Goal: Find specific page/section: Find specific page/section

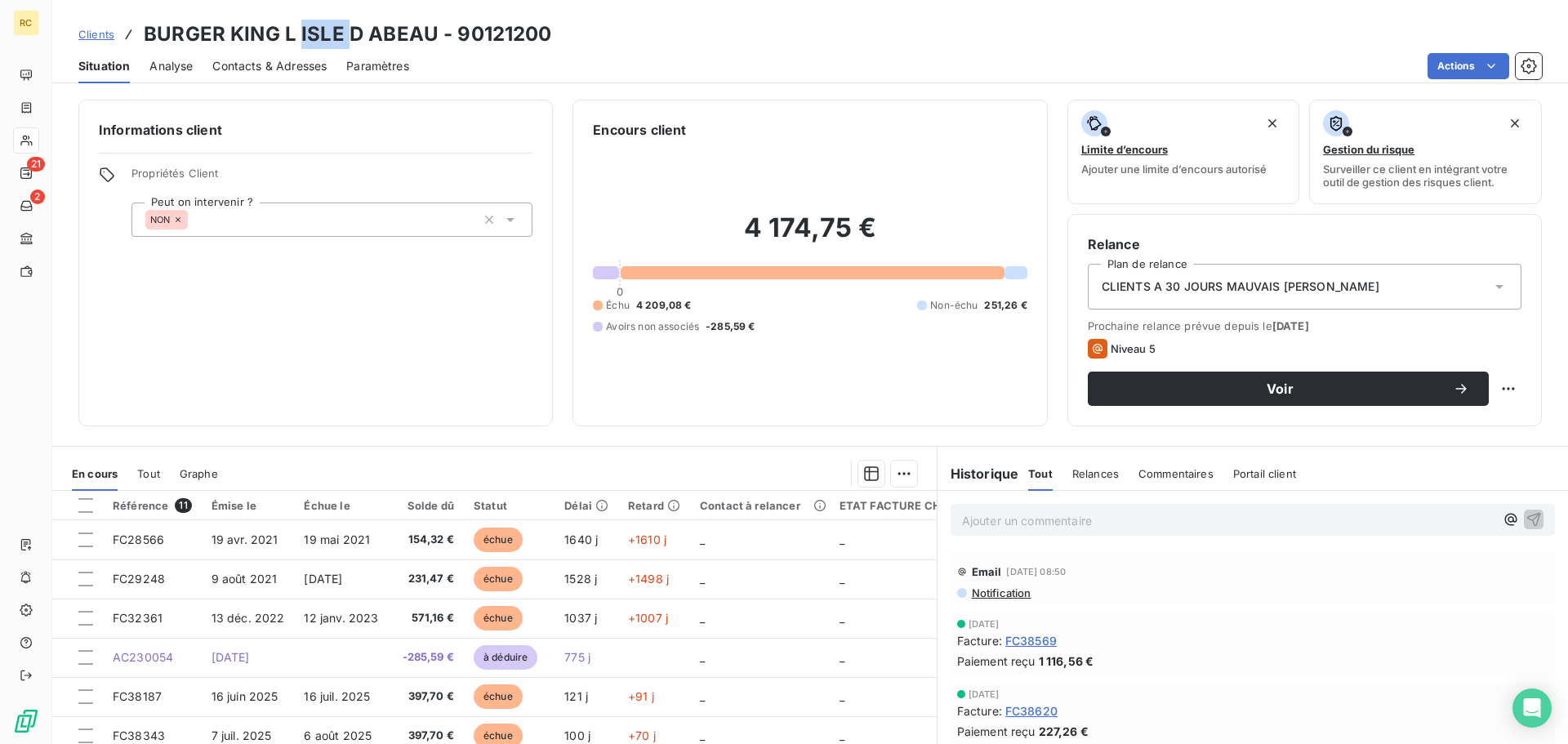
click at [101, 32] on span "Clients" at bounding box center [96, 35] width 36 height 14
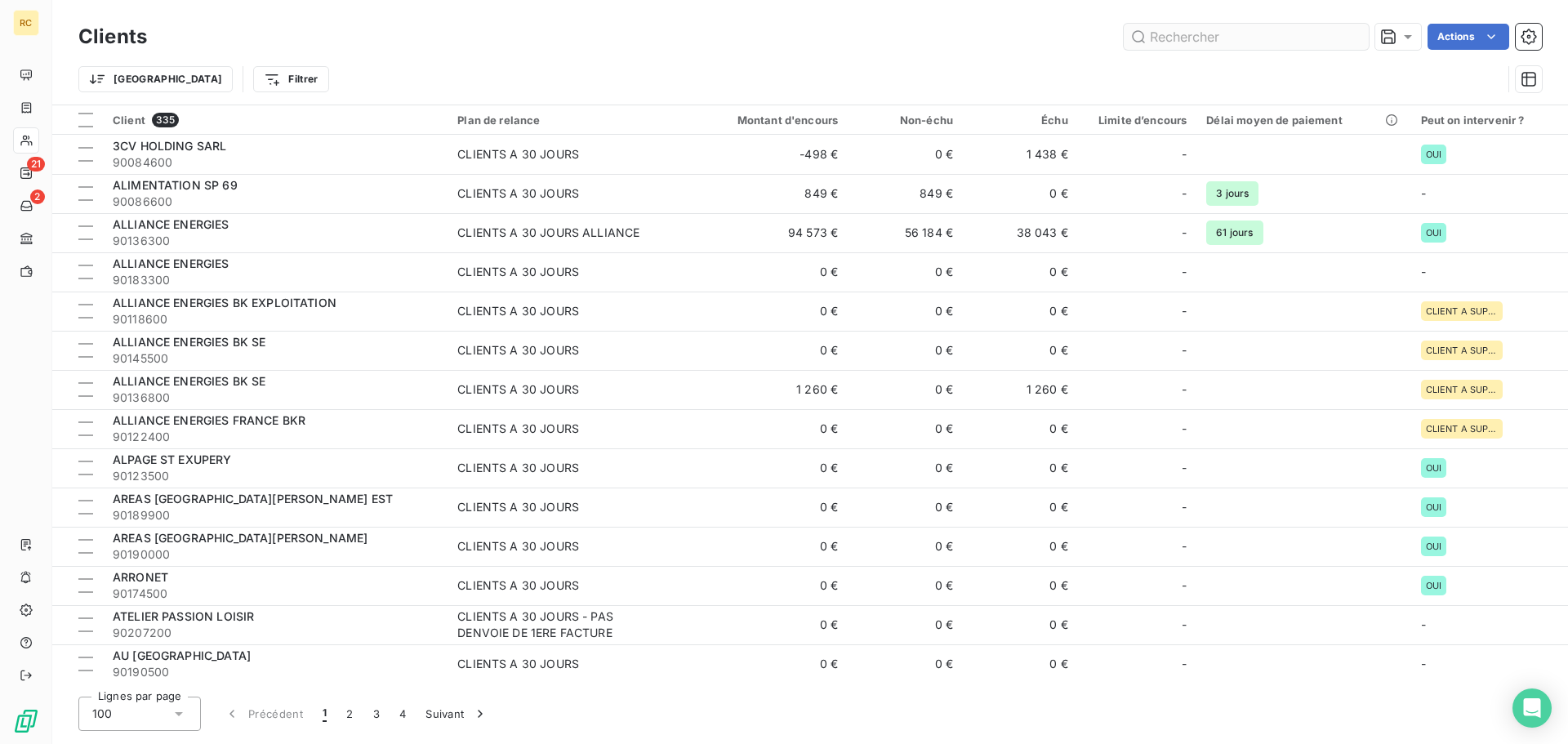
click at [1219, 32] on input "text" at bounding box center [1246, 37] width 245 height 26
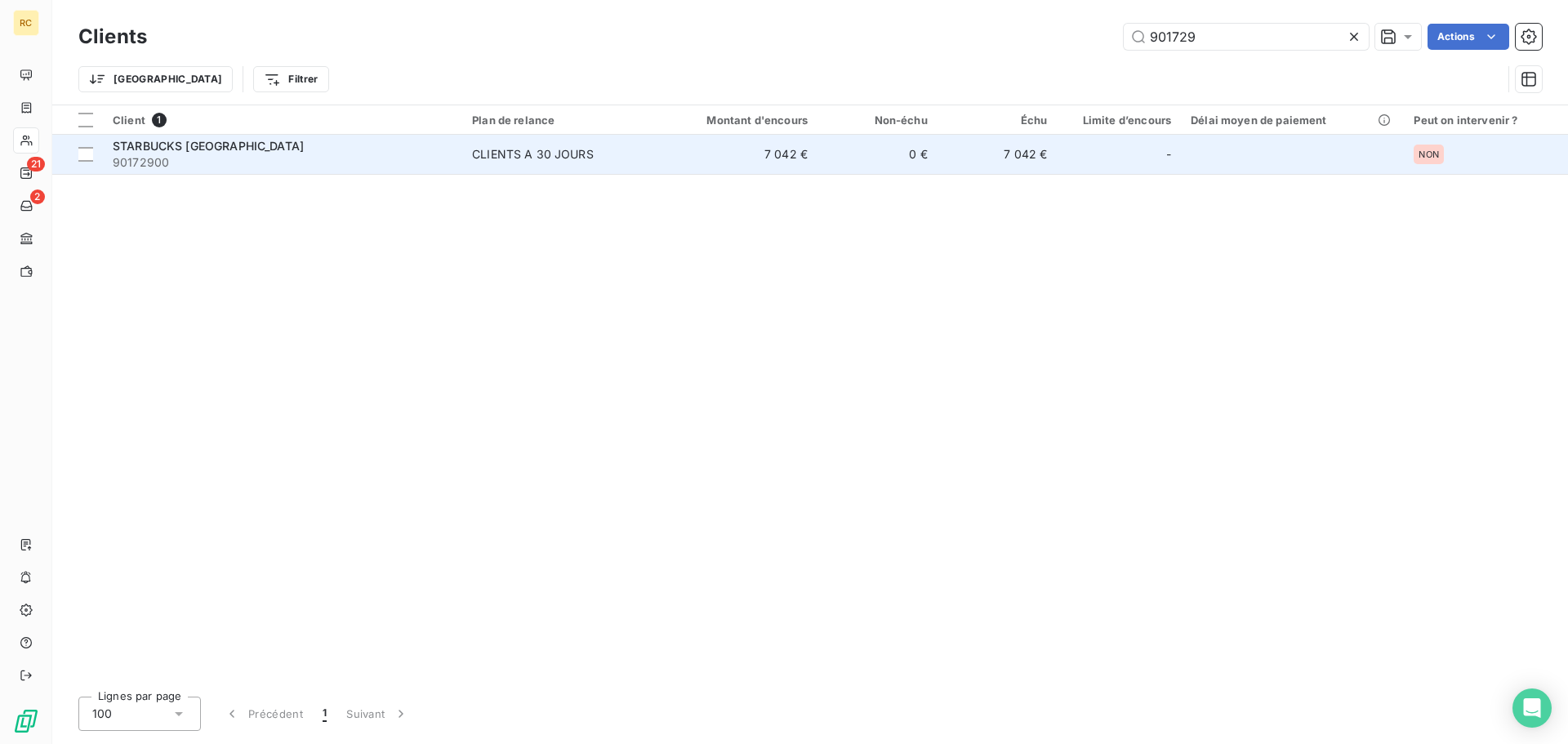
type input "901729"
click at [428, 139] on div "STARBUCKS [GEOGRAPHIC_DATA]" at bounding box center [283, 146] width 340 height 16
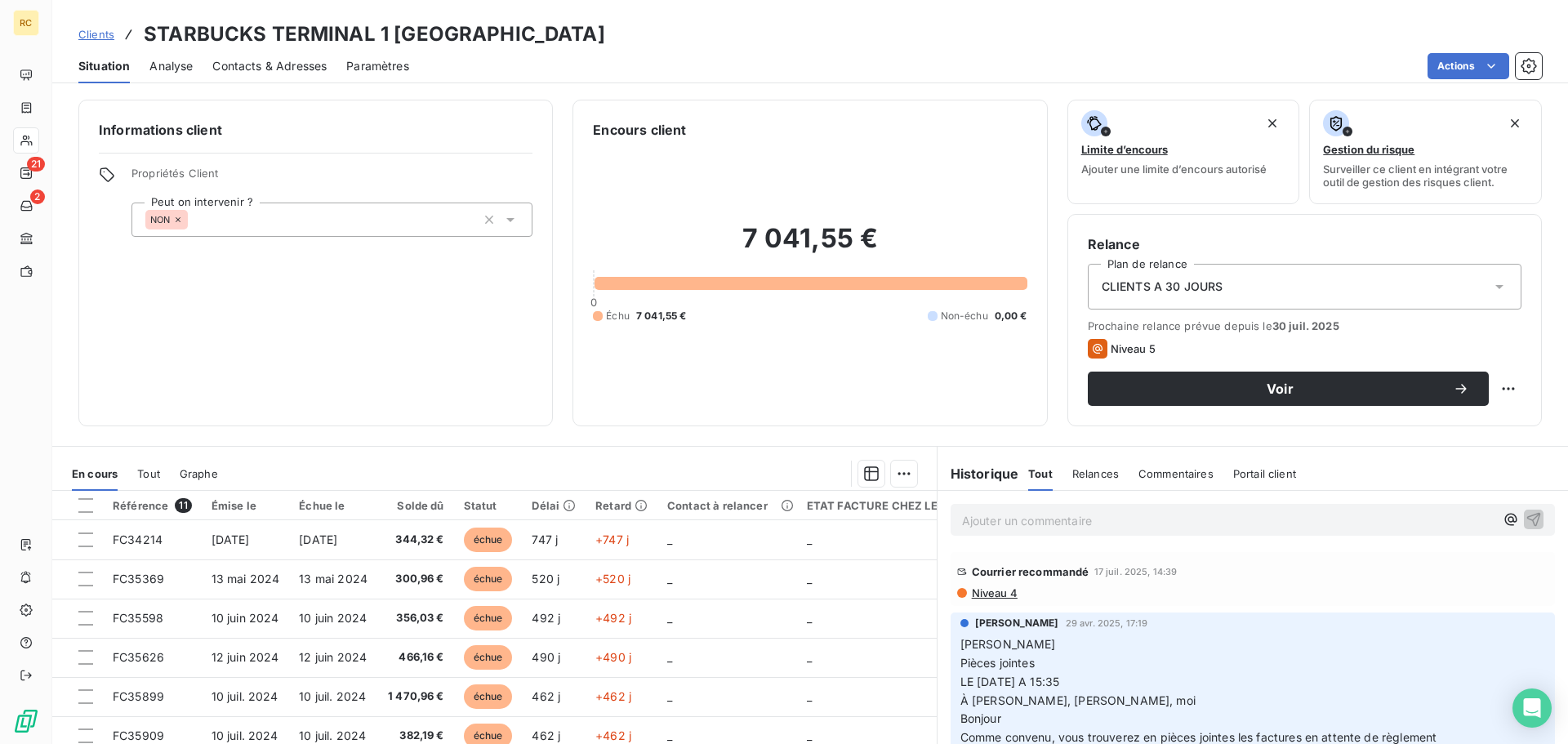
click at [94, 29] on span "Clients" at bounding box center [96, 35] width 36 height 14
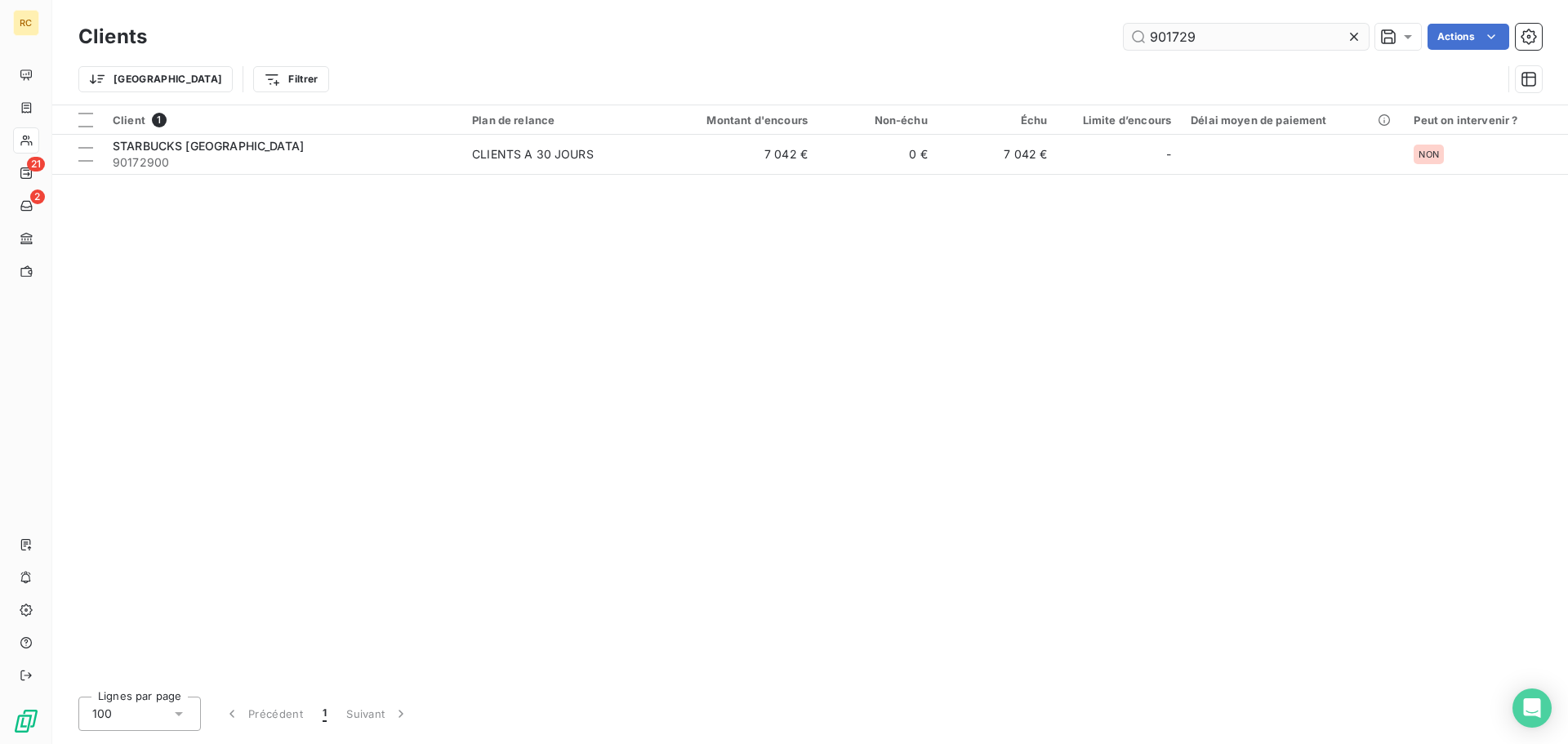
drag, startPoint x: 1245, startPoint y: 41, endPoint x: 1124, endPoint y: 24, distance: 122.2
click at [1124, 24] on input "901729" at bounding box center [1246, 37] width 245 height 26
type input "901733"
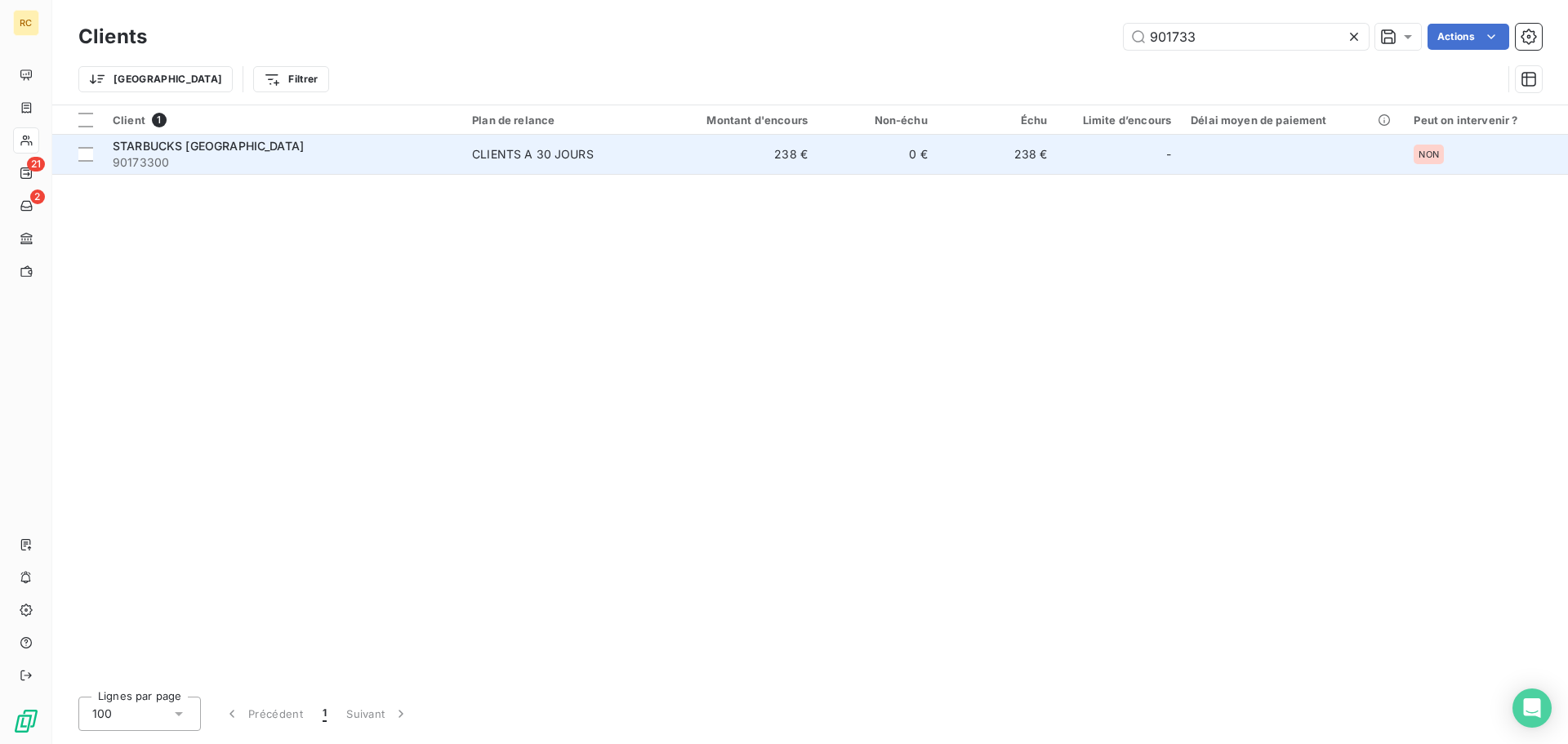
click at [303, 139] on span "STARBUCKS [GEOGRAPHIC_DATA]" at bounding box center [209, 146] width 191 height 14
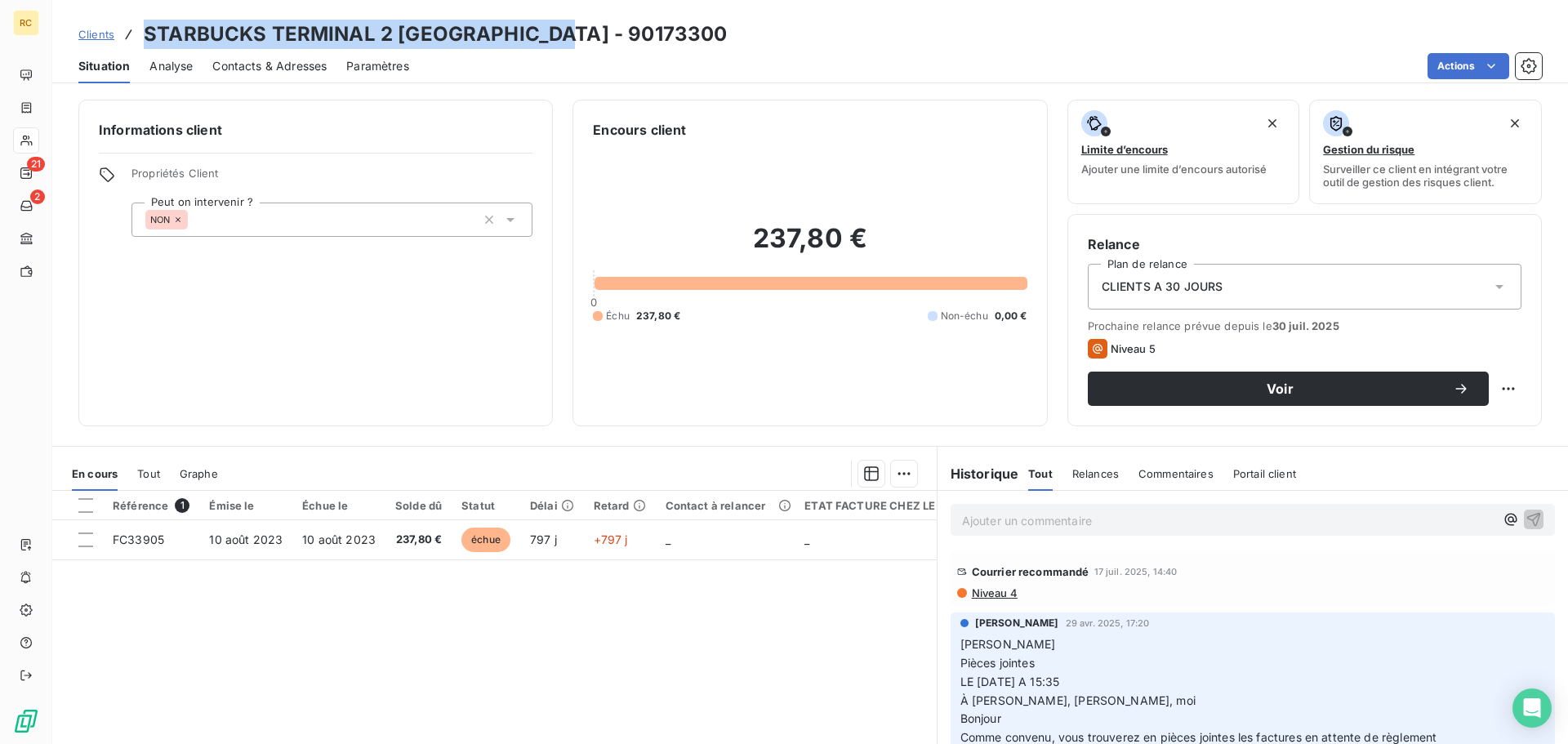
drag, startPoint x: 148, startPoint y: 26, endPoint x: 567, endPoint y: 25, distance: 419.0
click at [567, 25] on h3 "STARBUCKS TERMINAL 2 [GEOGRAPHIC_DATA] - 90173300" at bounding box center [435, 34] width 583 height 29
copy h3 "STARBUCKS [GEOGRAPHIC_DATA]"
click at [183, 31] on h3 "STARBUCKS TERMINAL 2 [GEOGRAPHIC_DATA] - 90173300" at bounding box center [435, 34] width 583 height 29
drag, startPoint x: 498, startPoint y: 32, endPoint x: 396, endPoint y: 36, distance: 102.1
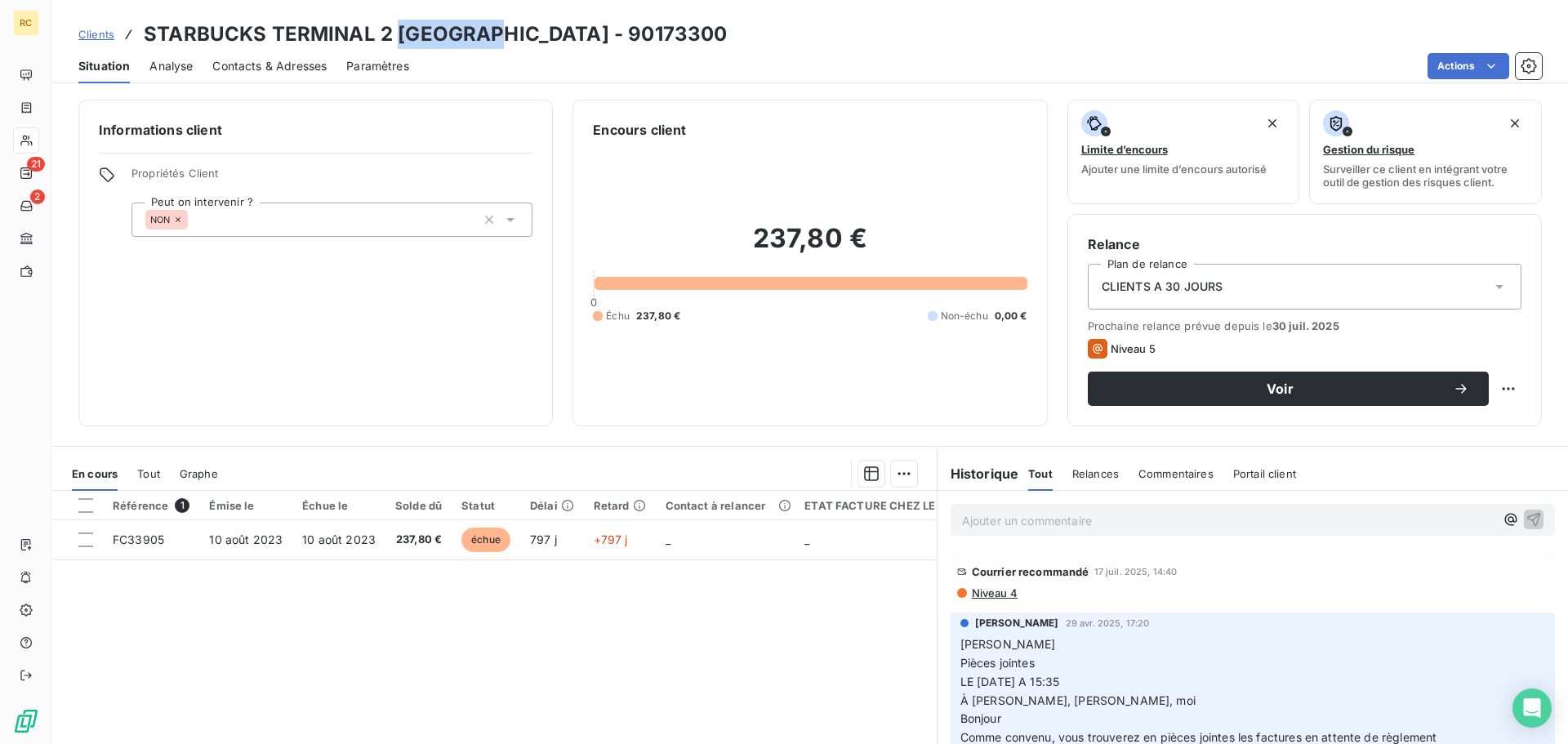
click at [396, 36] on h3 "STARBUCKS TERMINAL 2 [GEOGRAPHIC_DATA] - 90173300" at bounding box center [435, 34] width 583 height 29
copy h3 "AEROPORT"
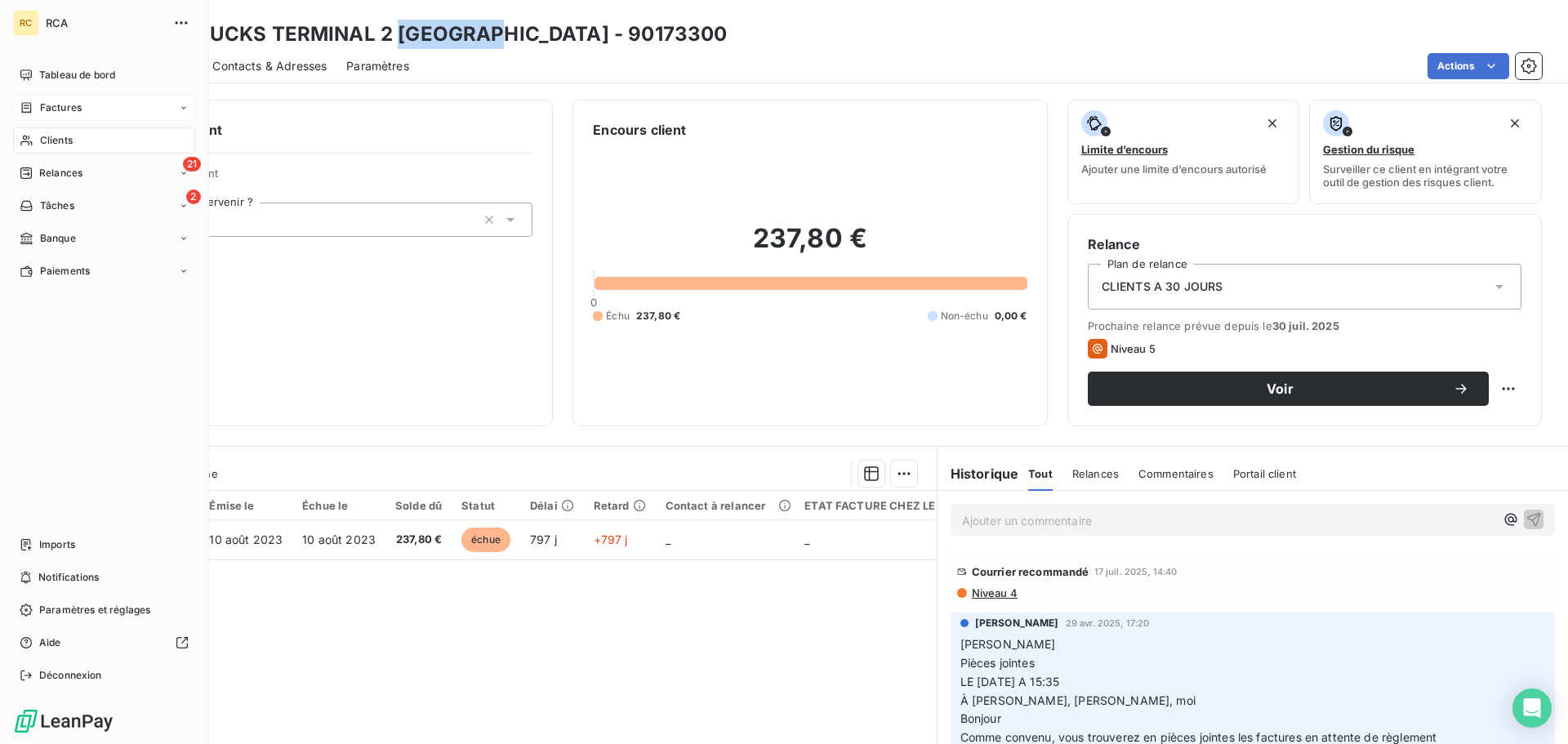
click at [63, 111] on span "Factures" at bounding box center [60, 107] width 42 height 14
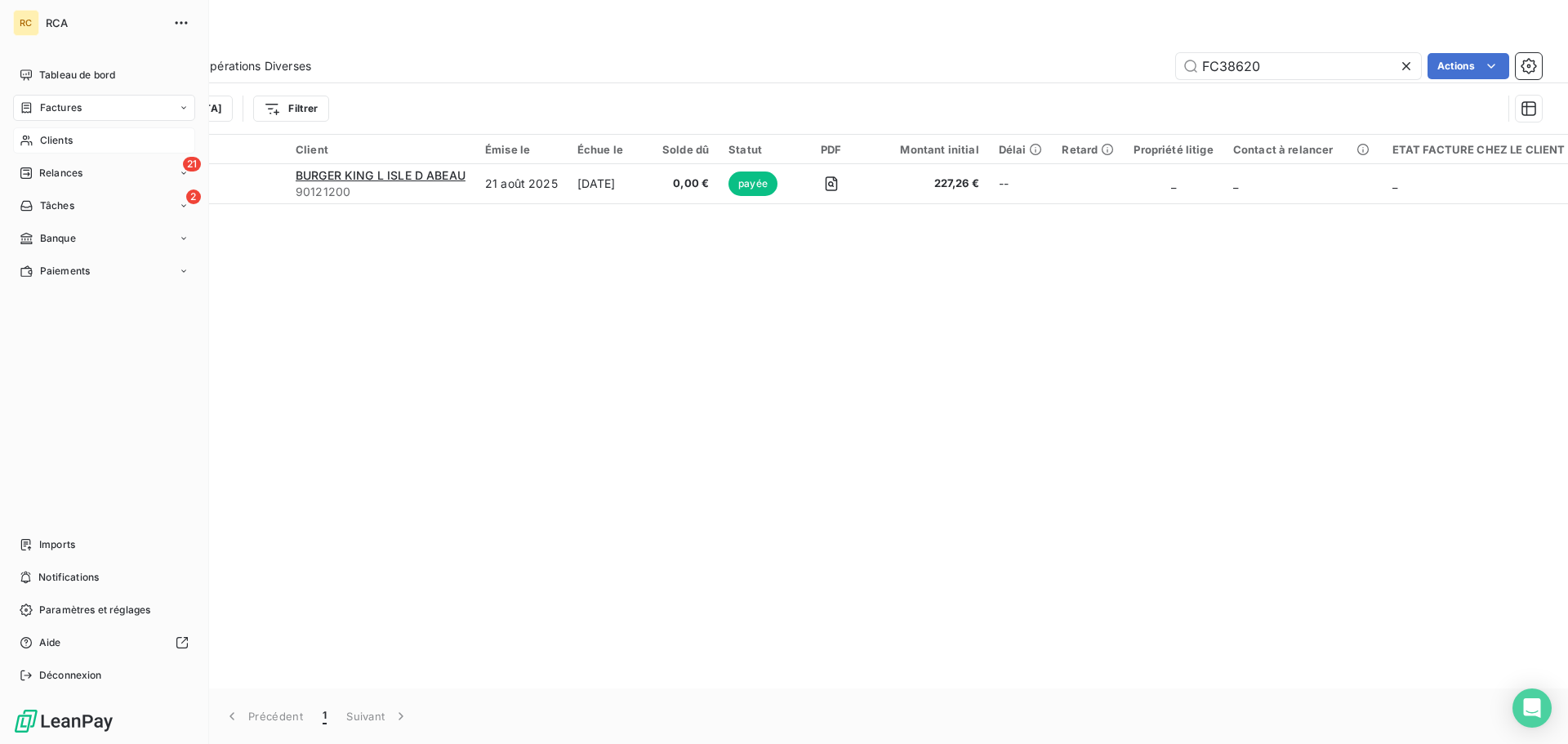
click at [60, 140] on span "Clients" at bounding box center [56, 140] width 33 height 14
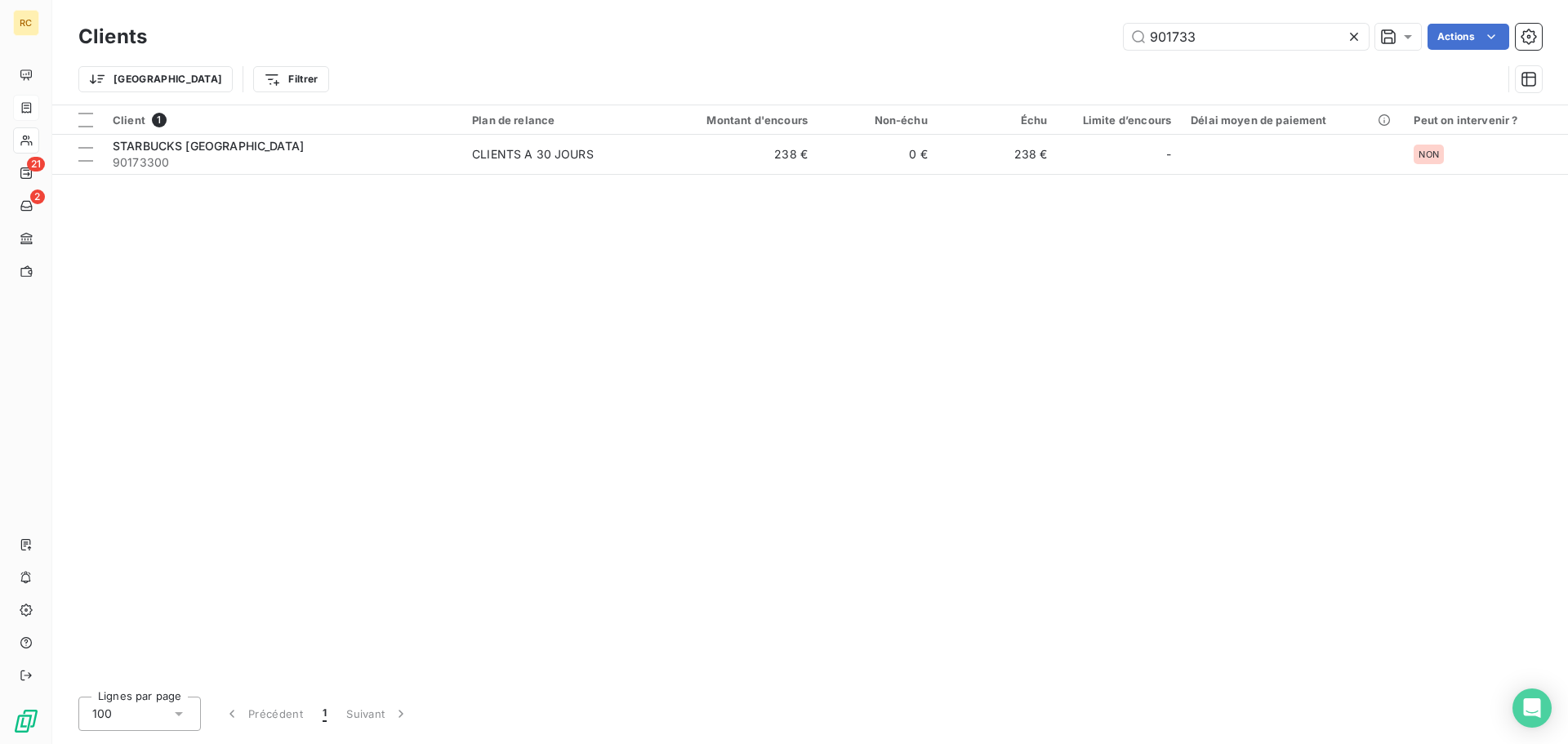
drag, startPoint x: 1234, startPoint y: 30, endPoint x: 858, endPoint y: 32, distance: 376.0
click at [865, 28] on div "901733 Actions" at bounding box center [854, 37] width 1375 height 26
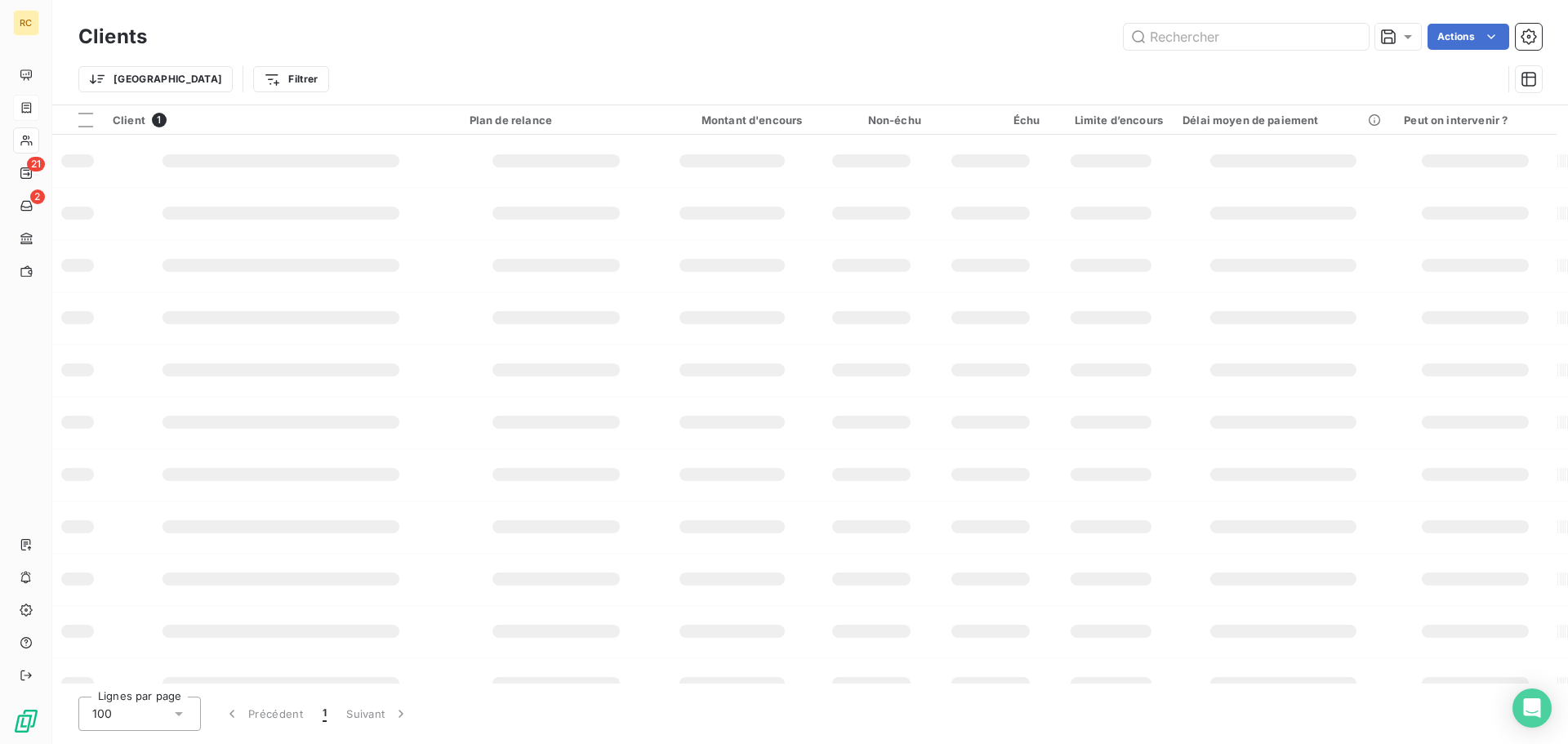
type input "AEROPORT"
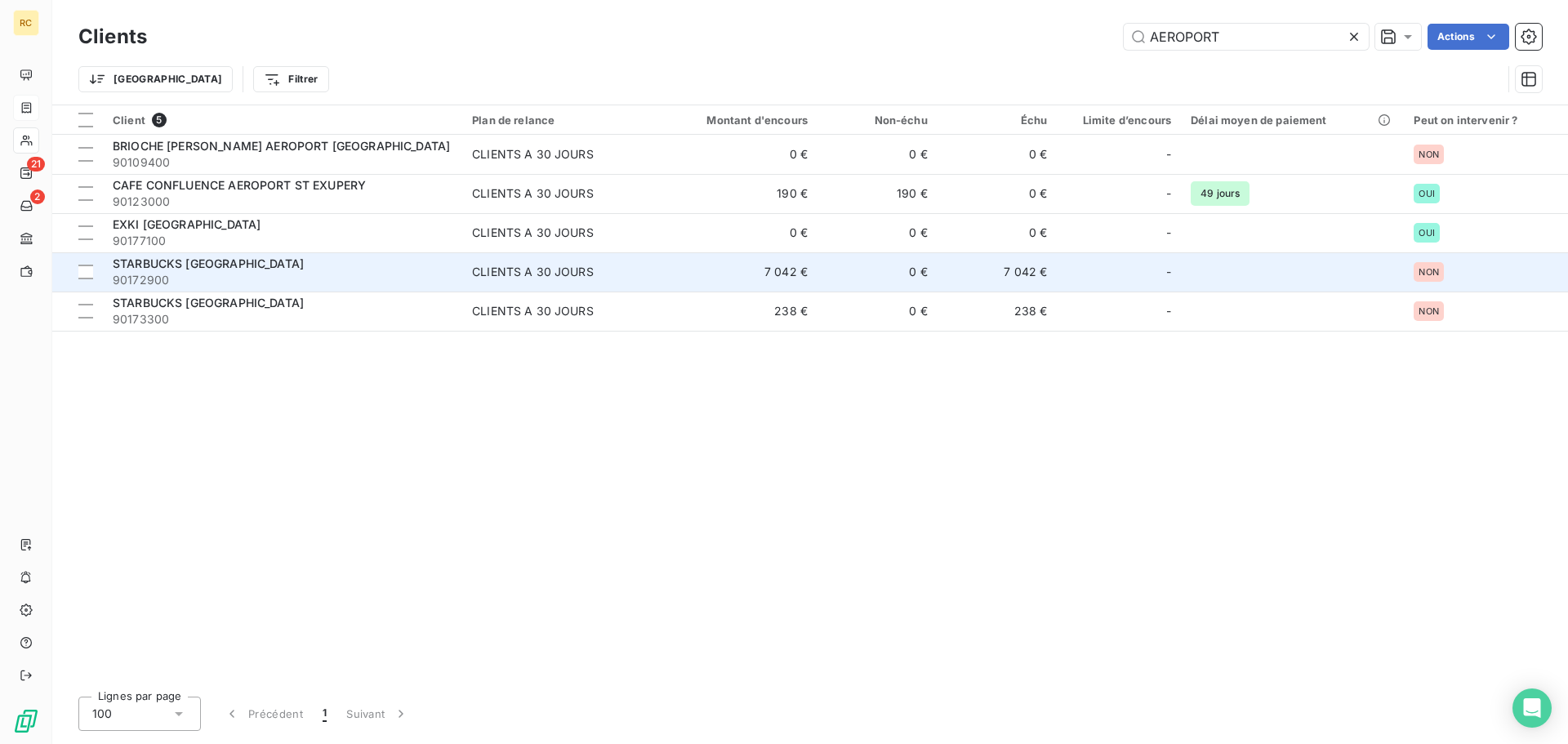
type input "AEROPORT"
click at [433, 283] on span "90172900" at bounding box center [283, 280] width 340 height 16
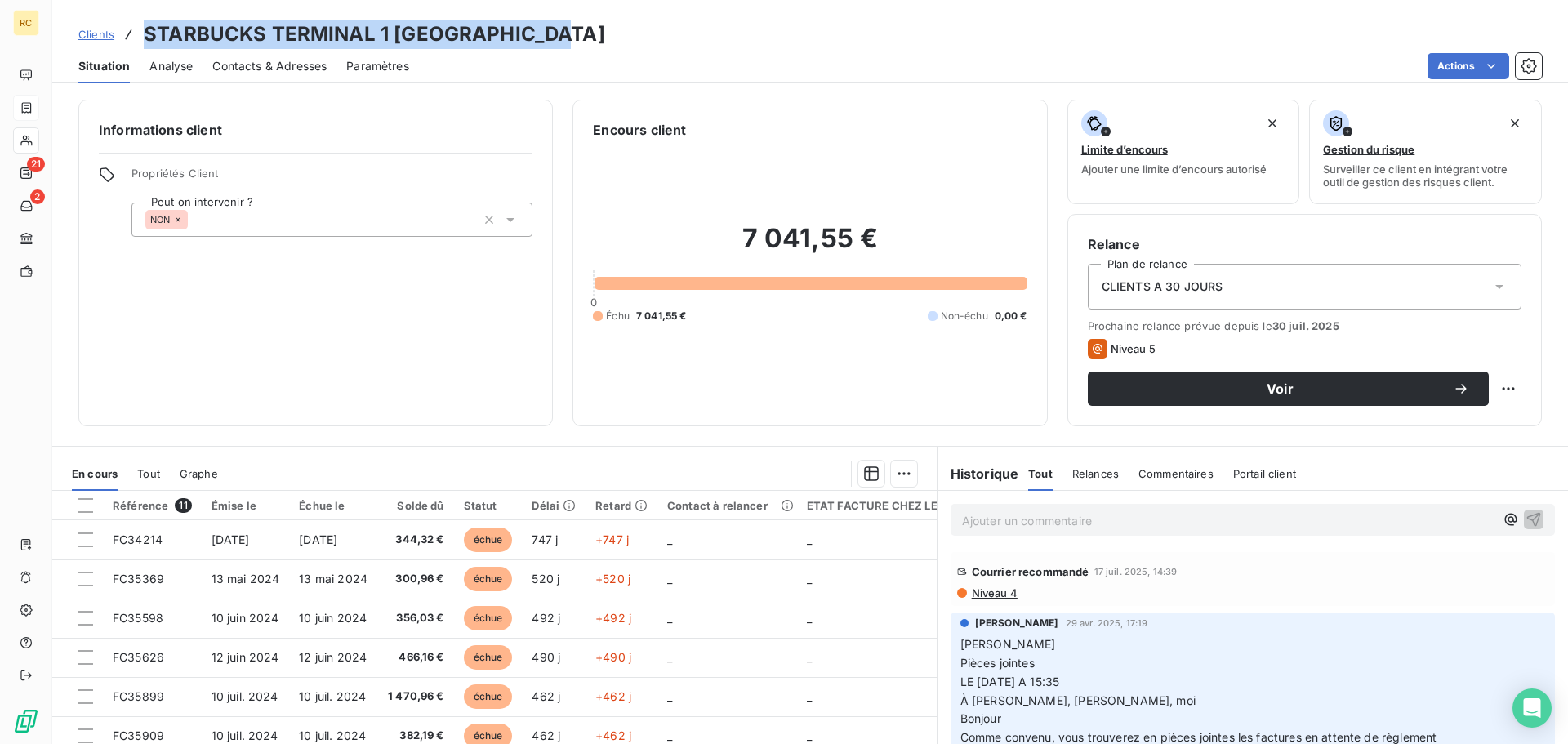
drag, startPoint x: 565, startPoint y: 34, endPoint x: 147, endPoint y: 23, distance: 418.1
click at [147, 23] on h3 "STARBUCKS TERMINAL 1 [GEOGRAPHIC_DATA]" at bounding box center [375, 34] width 462 height 29
copy h3 "STARBUCKS [GEOGRAPHIC_DATA]"
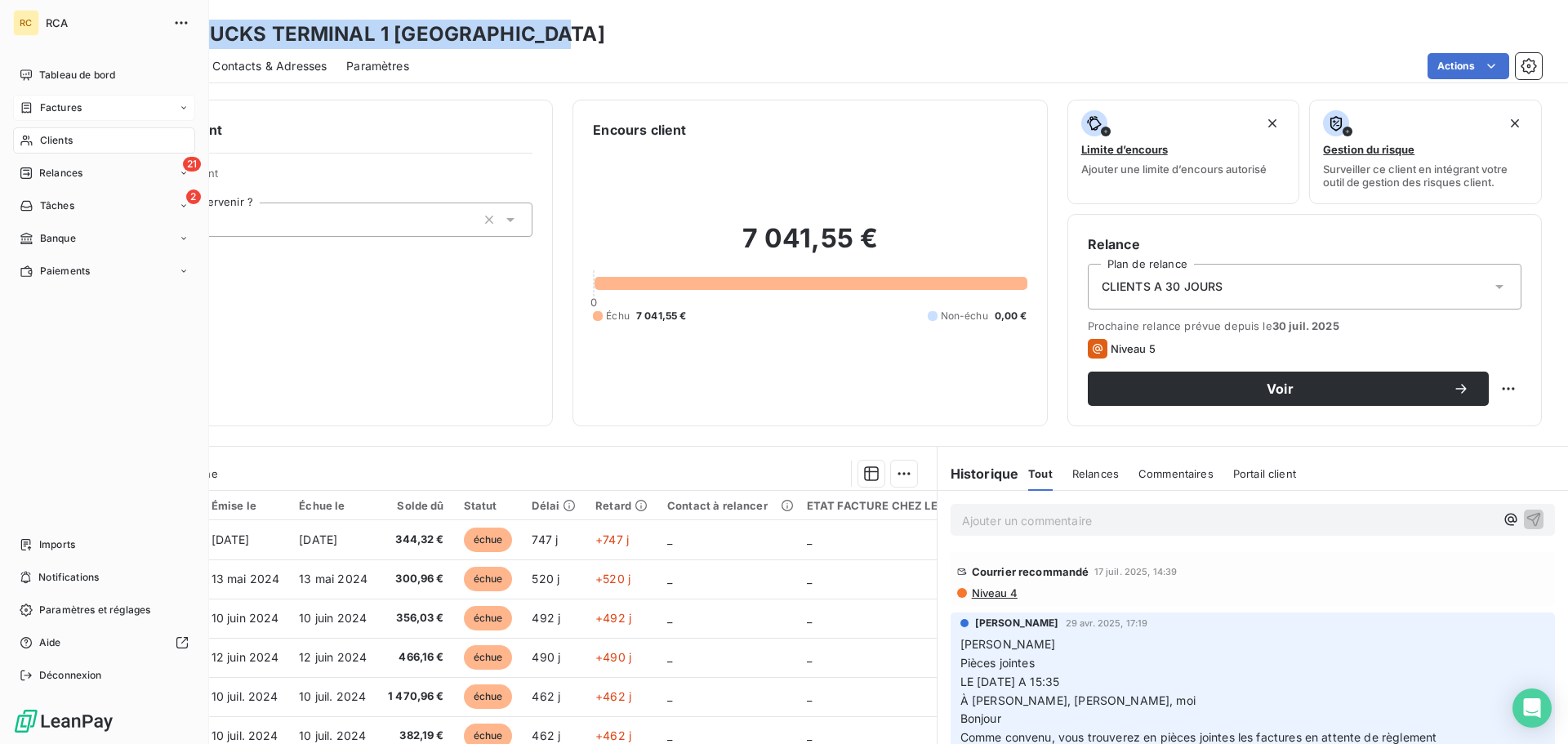
click at [59, 114] on span "Factures" at bounding box center [60, 107] width 42 height 14
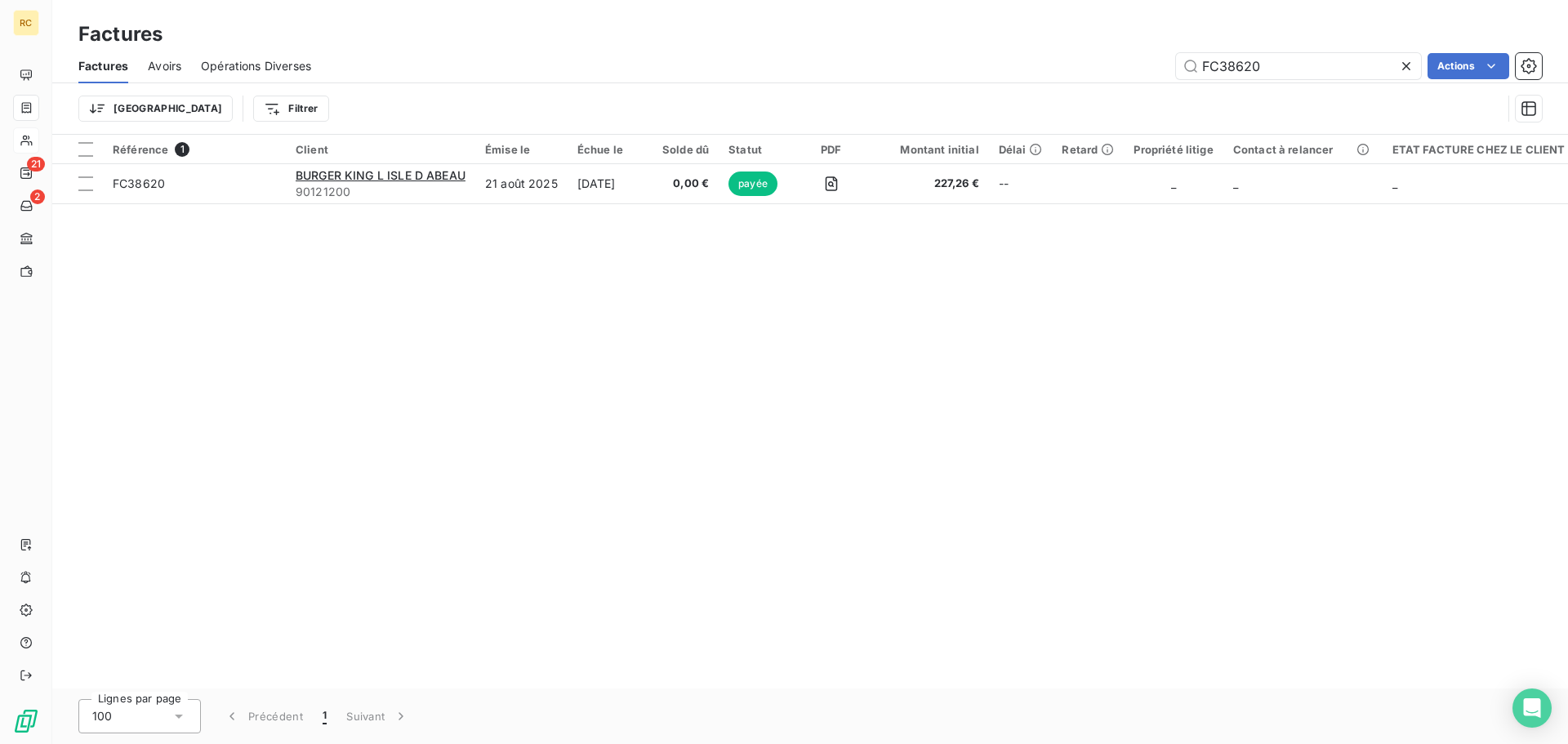
drag, startPoint x: 1265, startPoint y: 71, endPoint x: 1166, endPoint y: 72, distance: 99.0
click at [1166, 72] on div "FC38620 Actions" at bounding box center [937, 66] width 1211 height 26
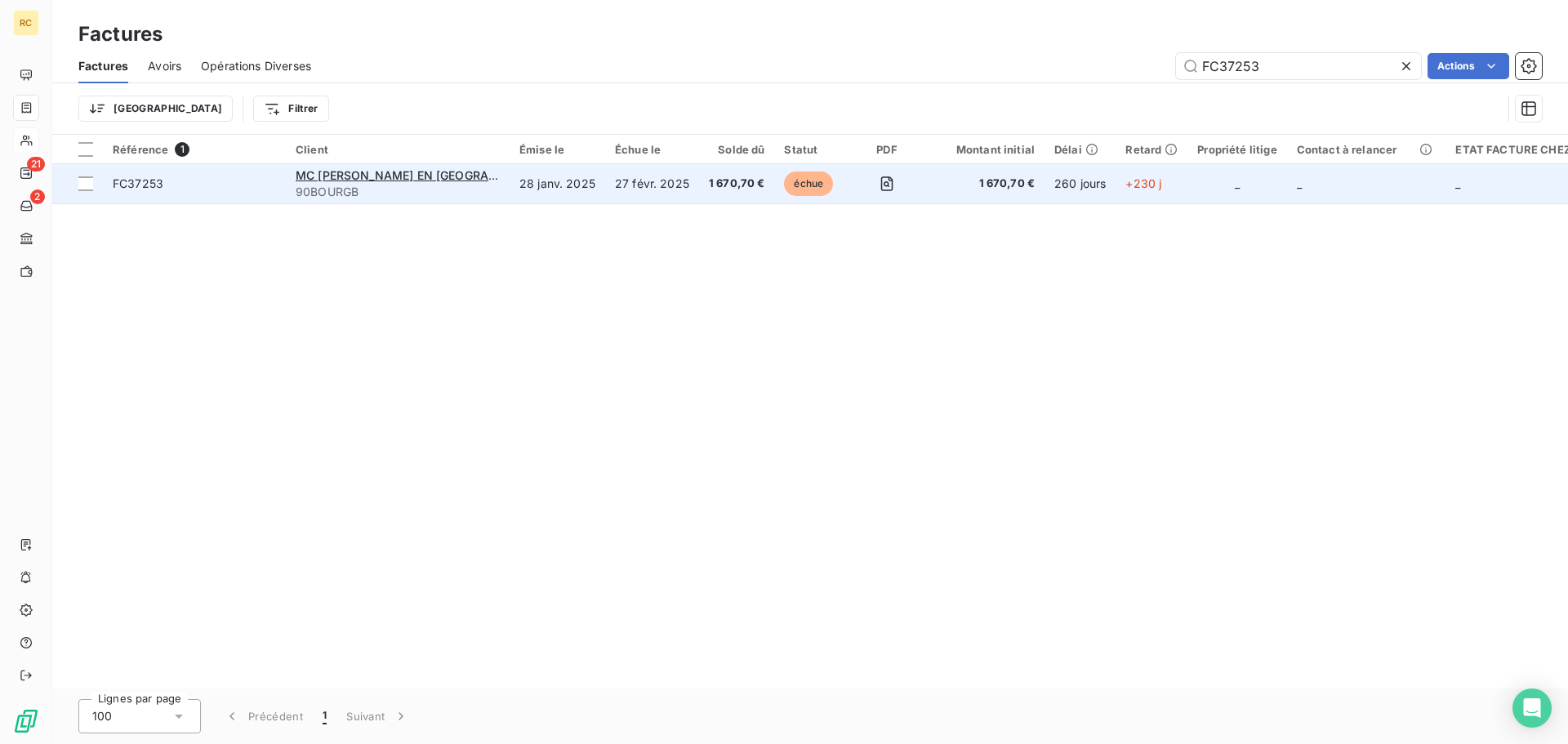
type input "FC37253"
click at [244, 190] on span "FC37253" at bounding box center [194, 183] width 163 height 16
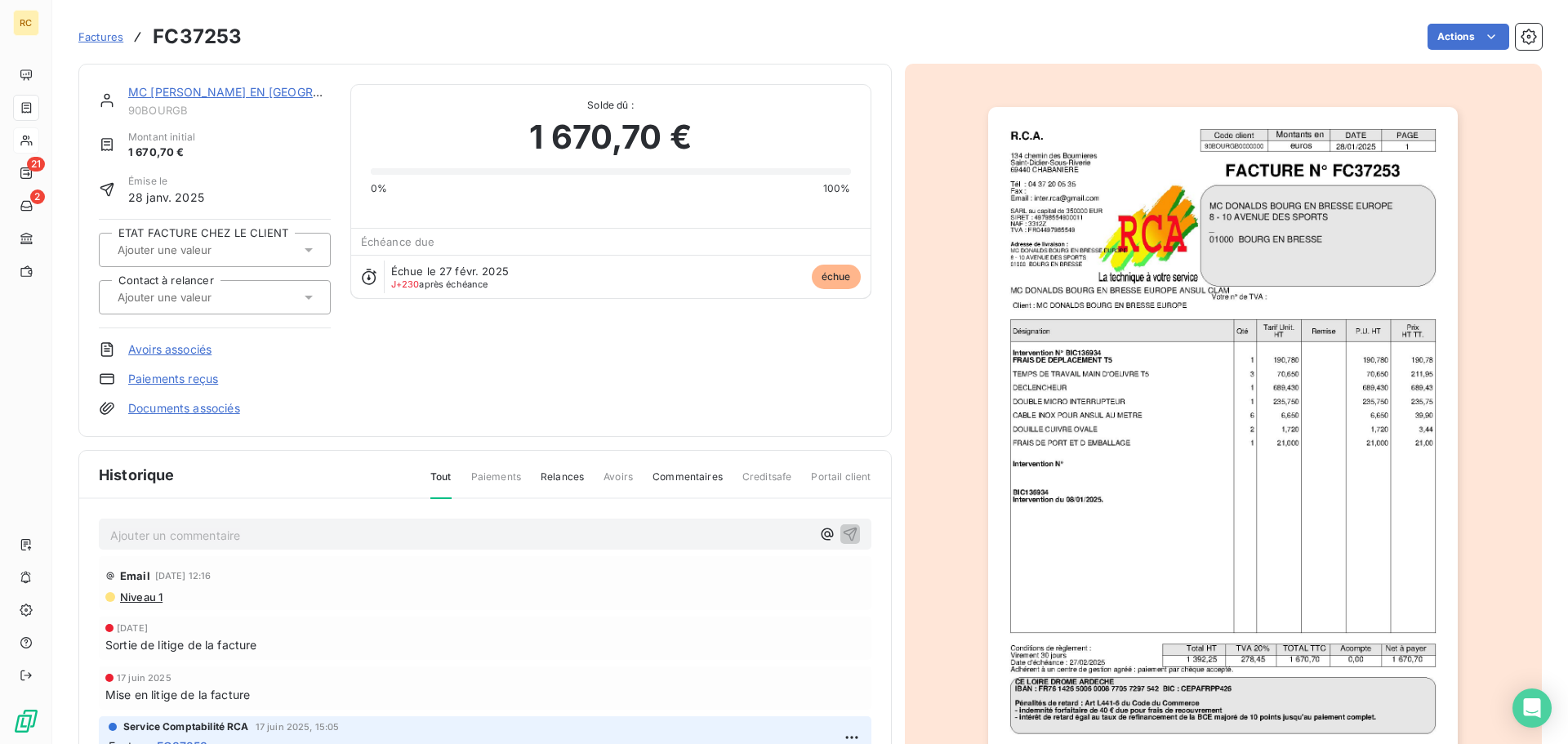
click at [248, 87] on link "MC [PERSON_NAME] EN [GEOGRAPHIC_DATA] [GEOGRAPHIC_DATA]" at bounding box center [319, 92] width 381 height 14
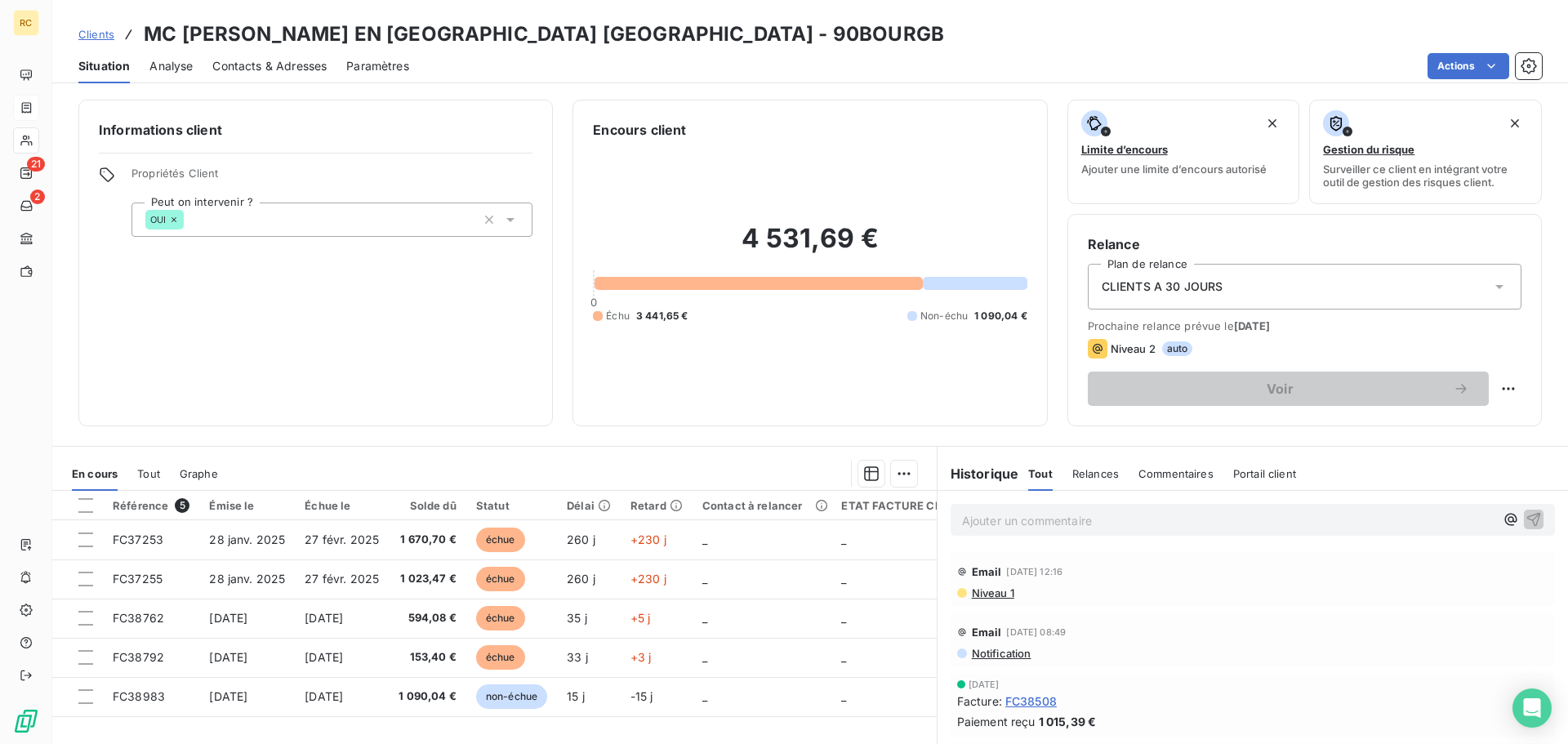
click at [261, 24] on h3 "MC [PERSON_NAME] EN [GEOGRAPHIC_DATA] [GEOGRAPHIC_DATA] - 90BOURGB" at bounding box center [544, 34] width 800 height 29
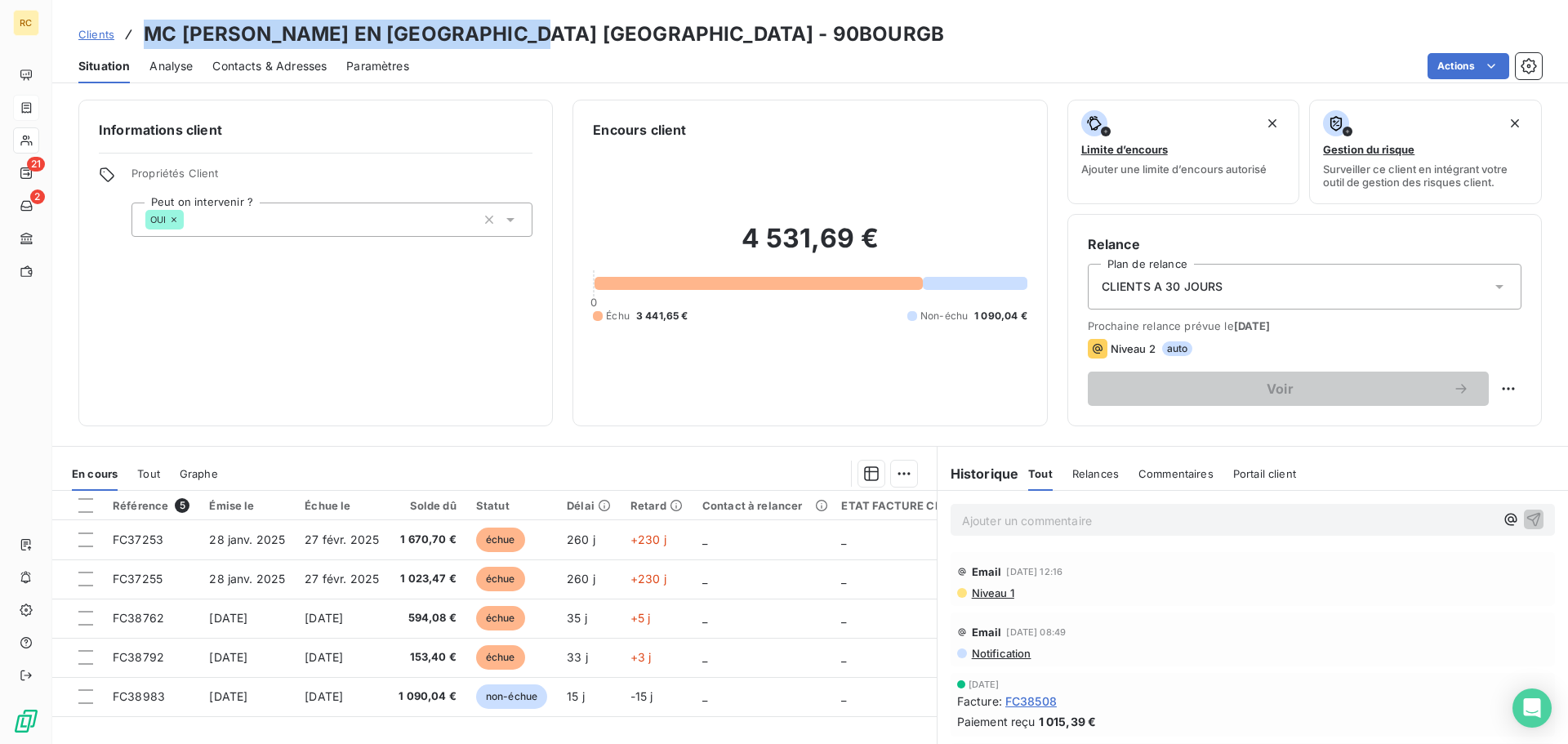
drag, startPoint x: 143, startPoint y: 36, endPoint x: 546, endPoint y: 40, distance: 403.0
click at [546, 40] on h3 "MC [PERSON_NAME] EN [GEOGRAPHIC_DATA] [GEOGRAPHIC_DATA] - 90BOURGB" at bounding box center [544, 34] width 800 height 29
copy h3 "MC [PERSON_NAME] EN [GEOGRAPHIC_DATA] [GEOGRAPHIC_DATA]"
